Goal: Task Accomplishment & Management: Manage account settings

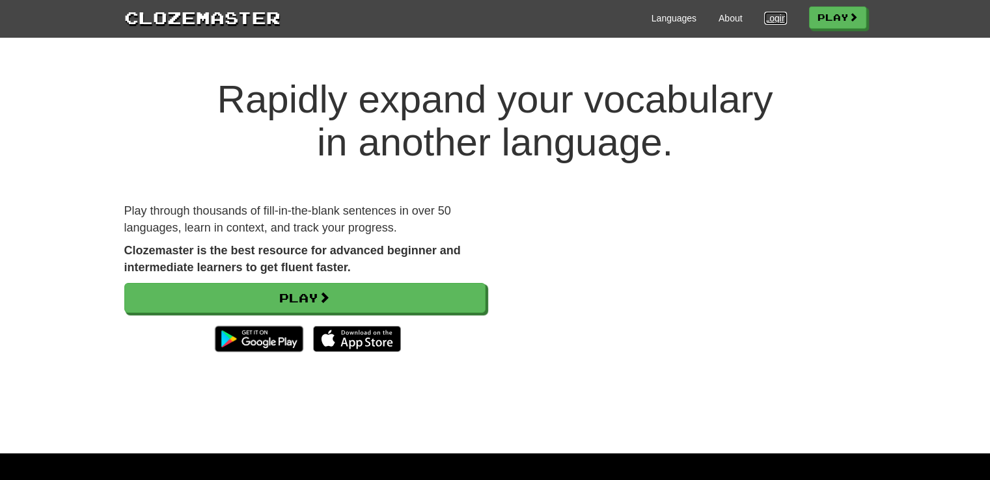
click at [764, 20] on link "Login" at bounding box center [775, 18] width 22 height 13
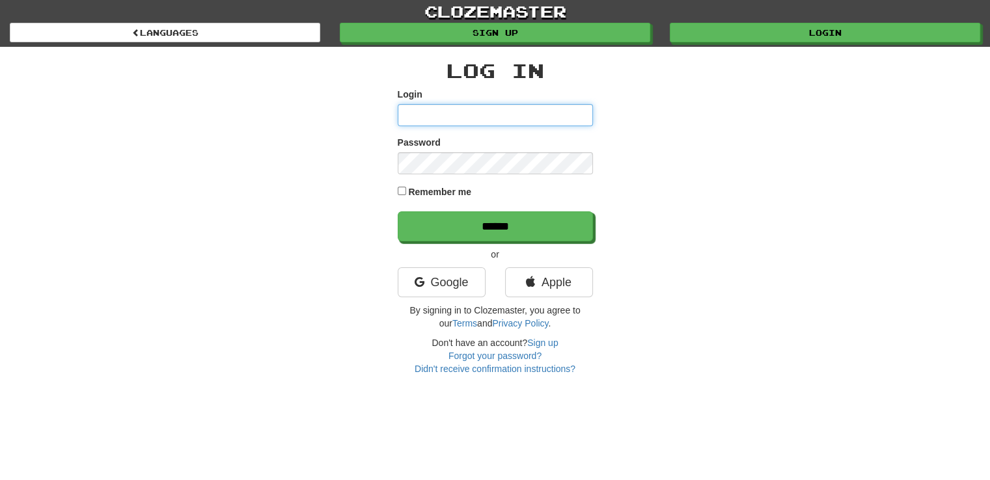
click at [440, 115] on input "Login" at bounding box center [495, 115] width 195 height 22
type input "**********"
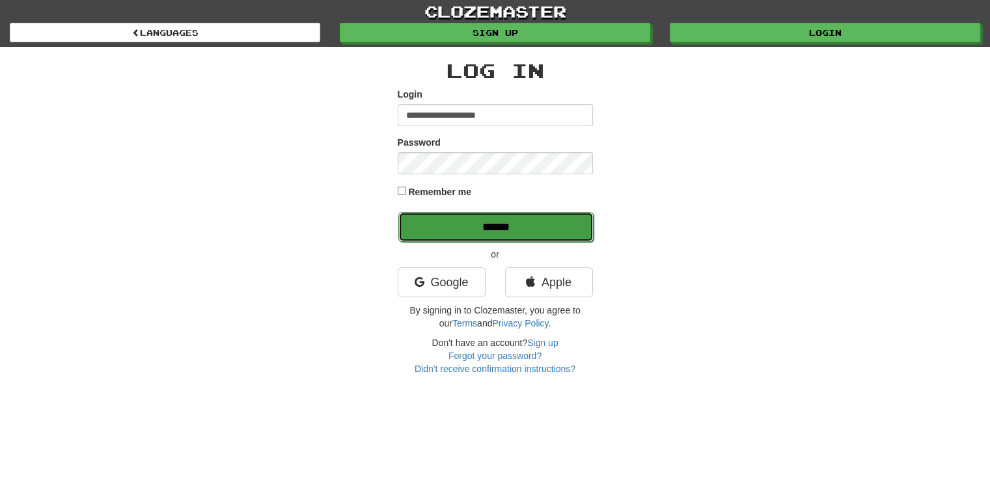
click at [530, 228] on input "******" at bounding box center [495, 227] width 195 height 30
